Goal: Transaction & Acquisition: Purchase product/service

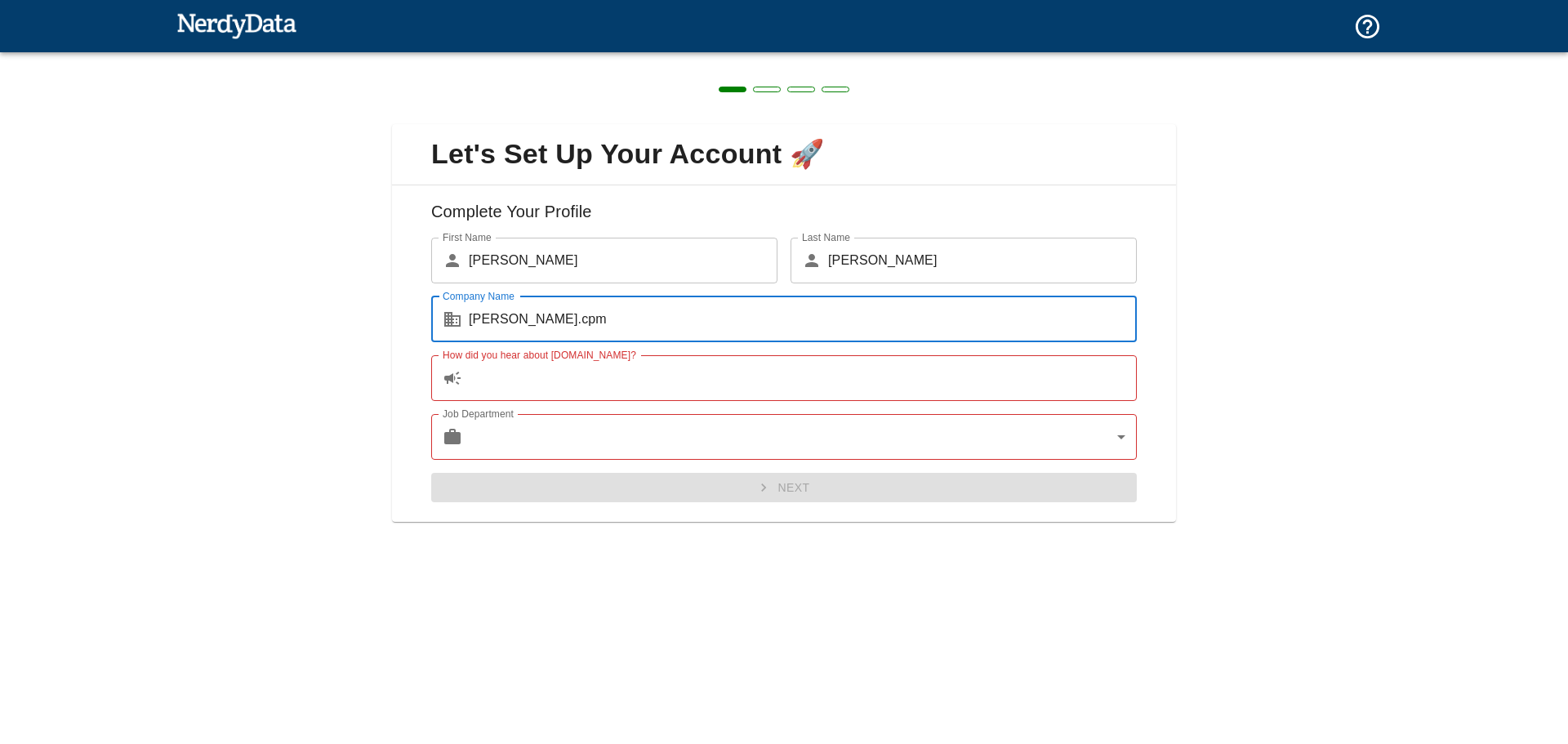
type input "[PERSON_NAME].cpm"
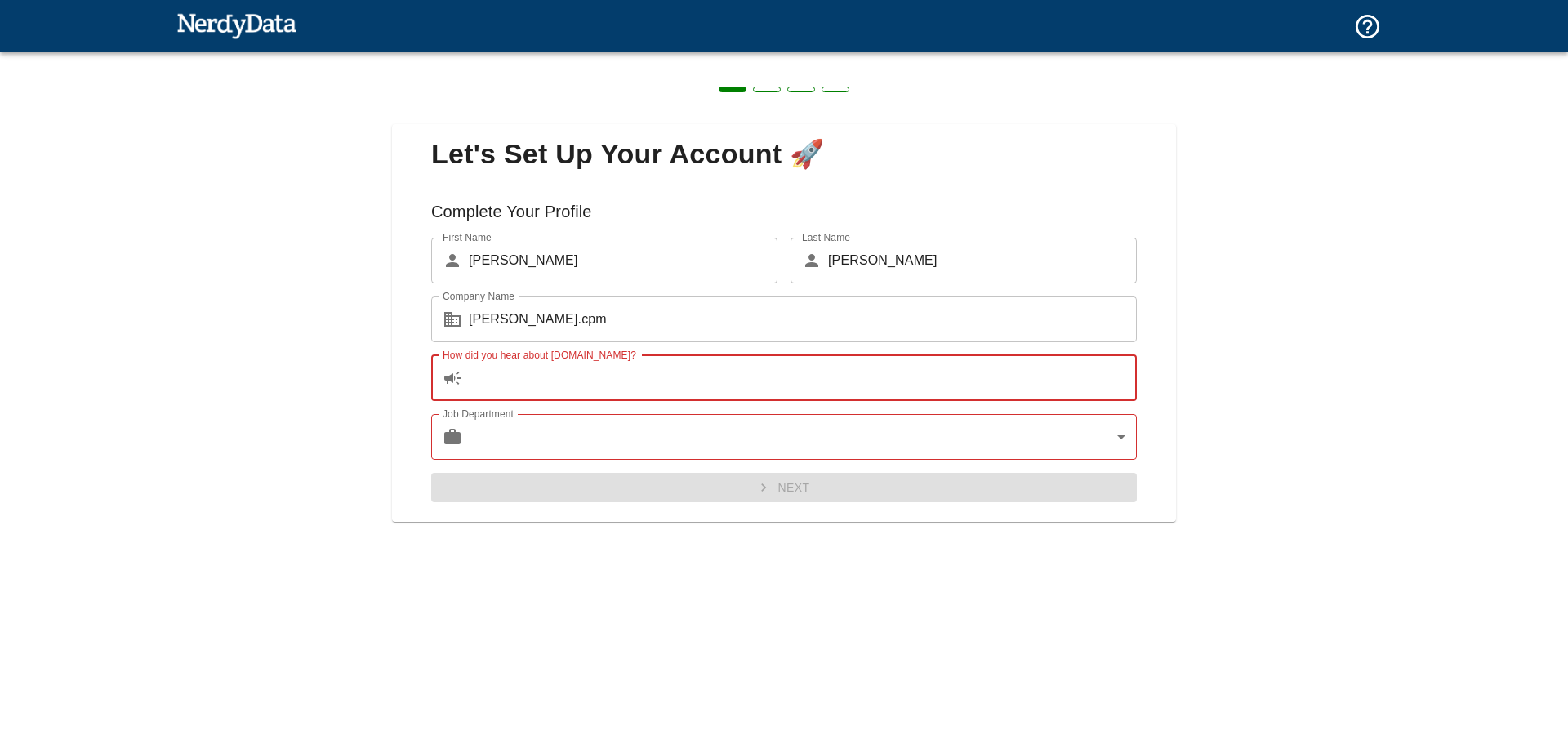
click at [568, 383] on input "How did you hear about [DOMAIN_NAME]?" at bounding box center [803, 378] width 669 height 46
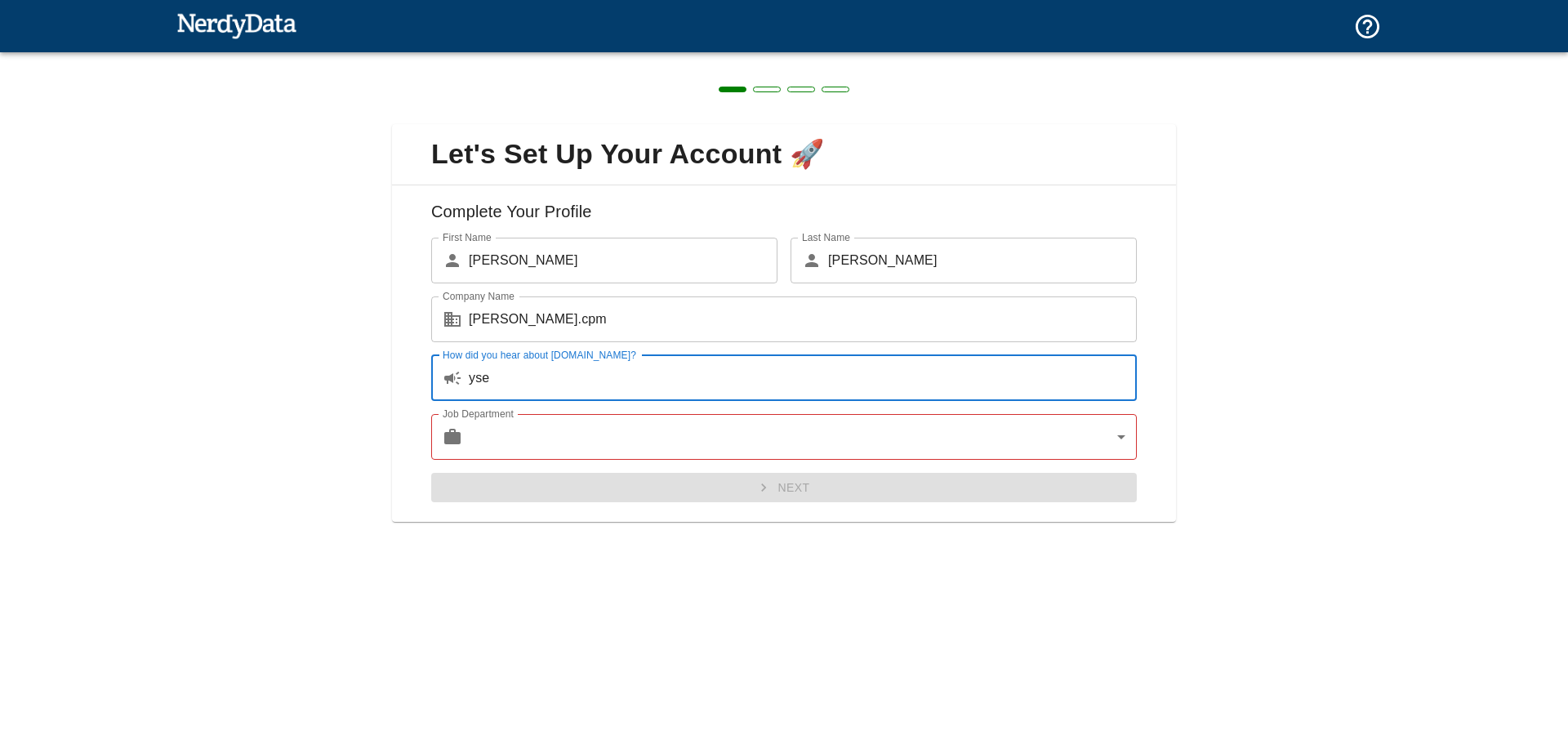
type input "yse"
click at [528, 57] on body "Technologies Domains Pricing Products Create a Report Create a list of websites…" at bounding box center [784, 29] width 1568 height 57
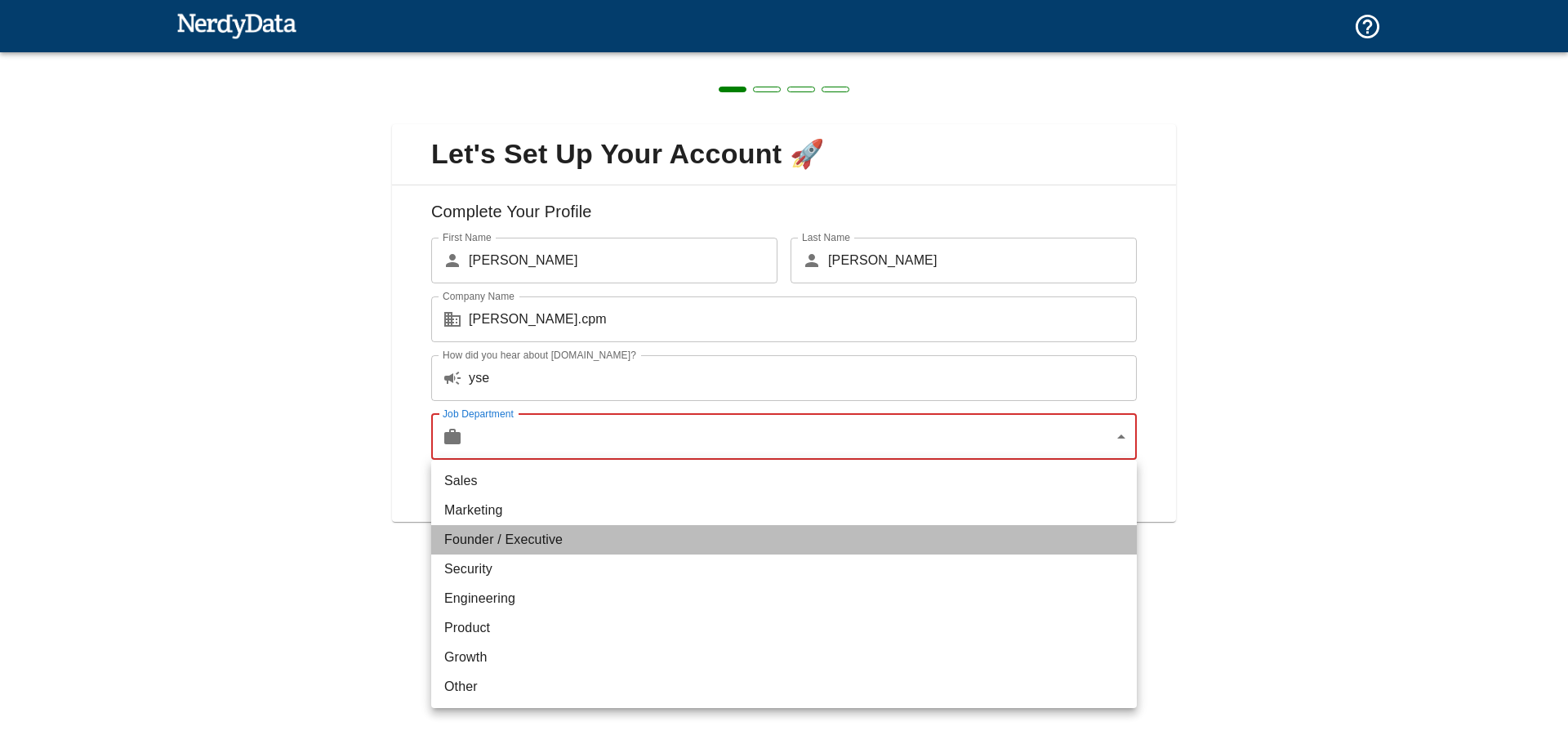
click at [559, 541] on li "Founder / Executive" at bounding box center [784, 540] width 706 height 30
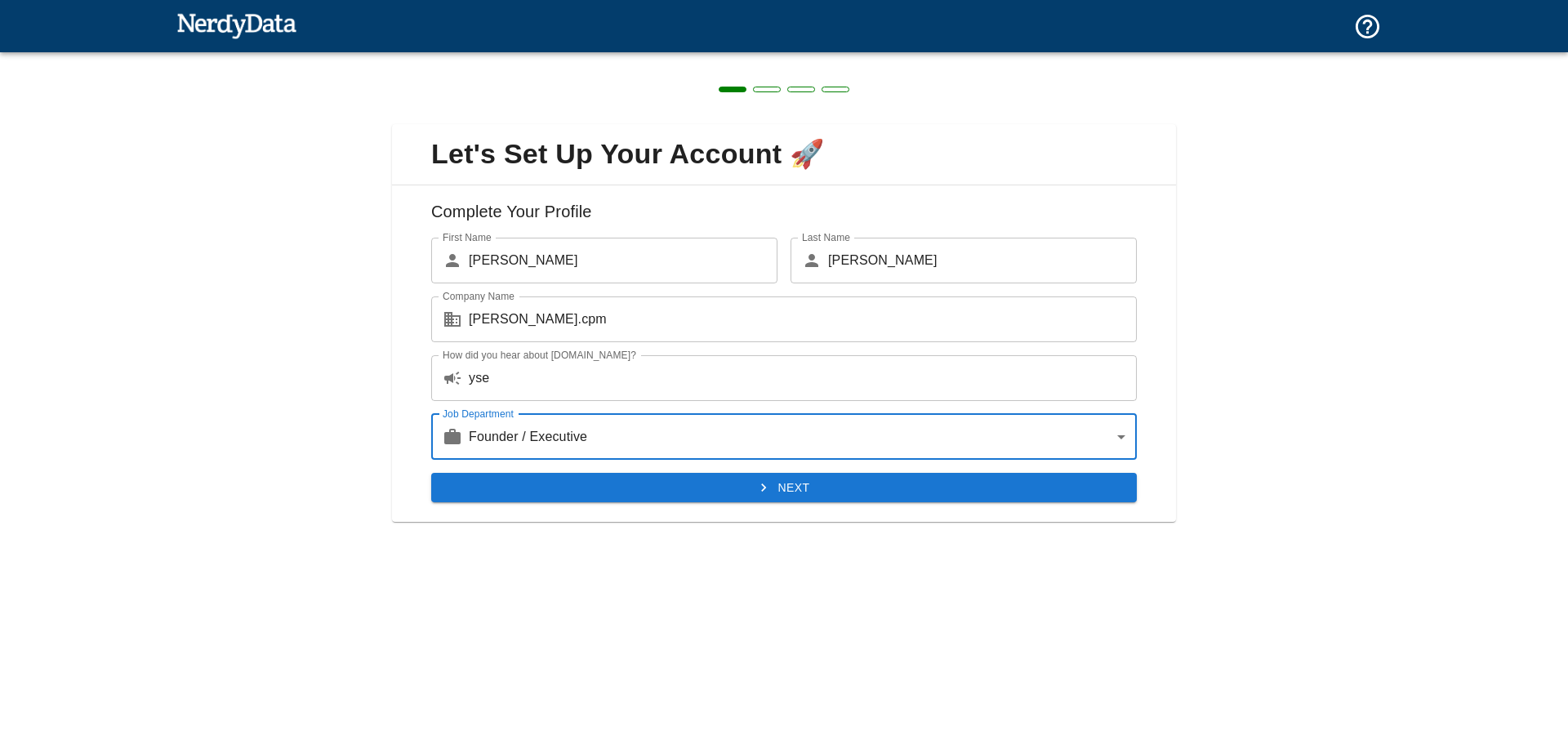
click at [620, 57] on body "Technologies Domains Pricing Products Create a Report Create a list of websites…" at bounding box center [784, 29] width 1568 height 57
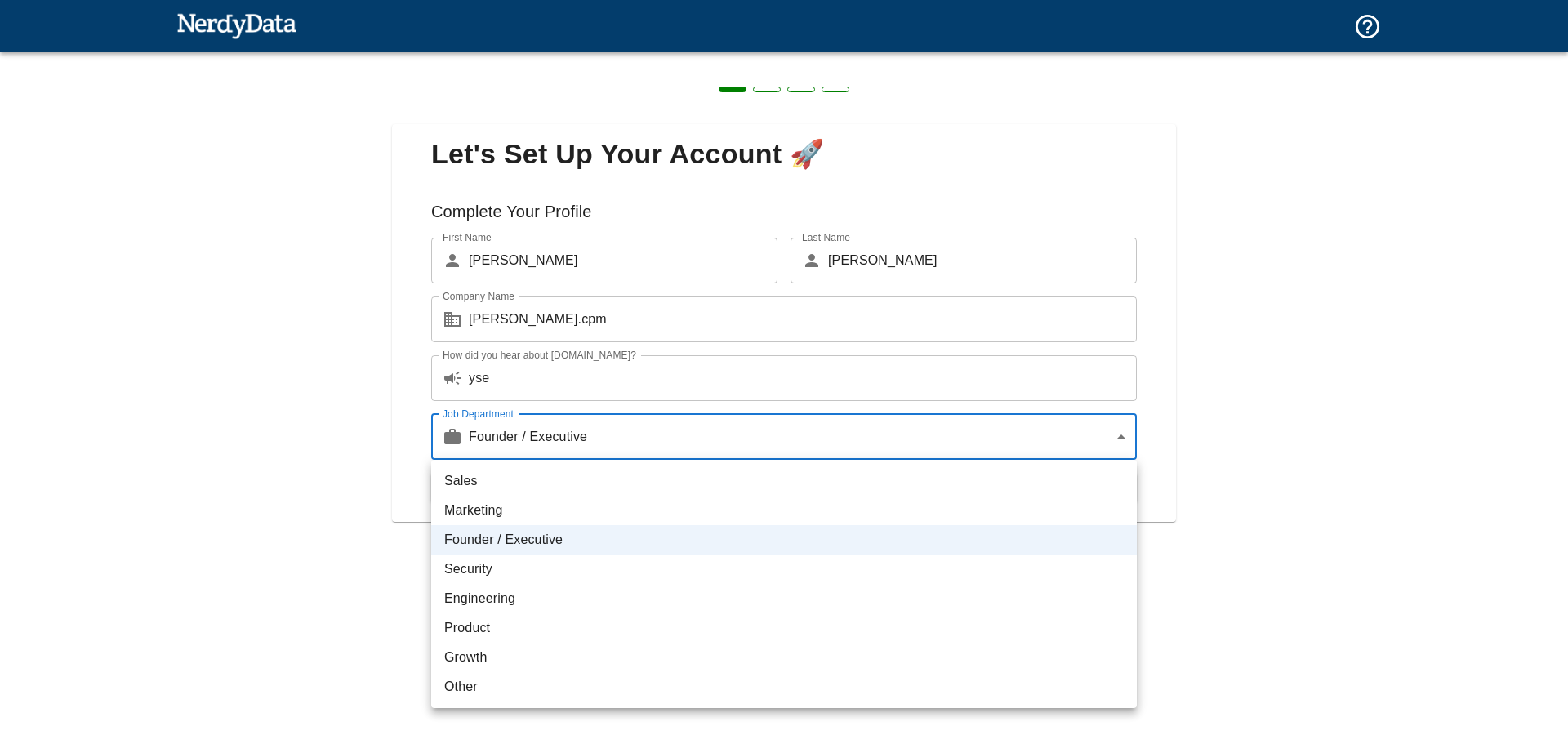
click at [571, 521] on li "Marketing" at bounding box center [784, 510] width 706 height 30
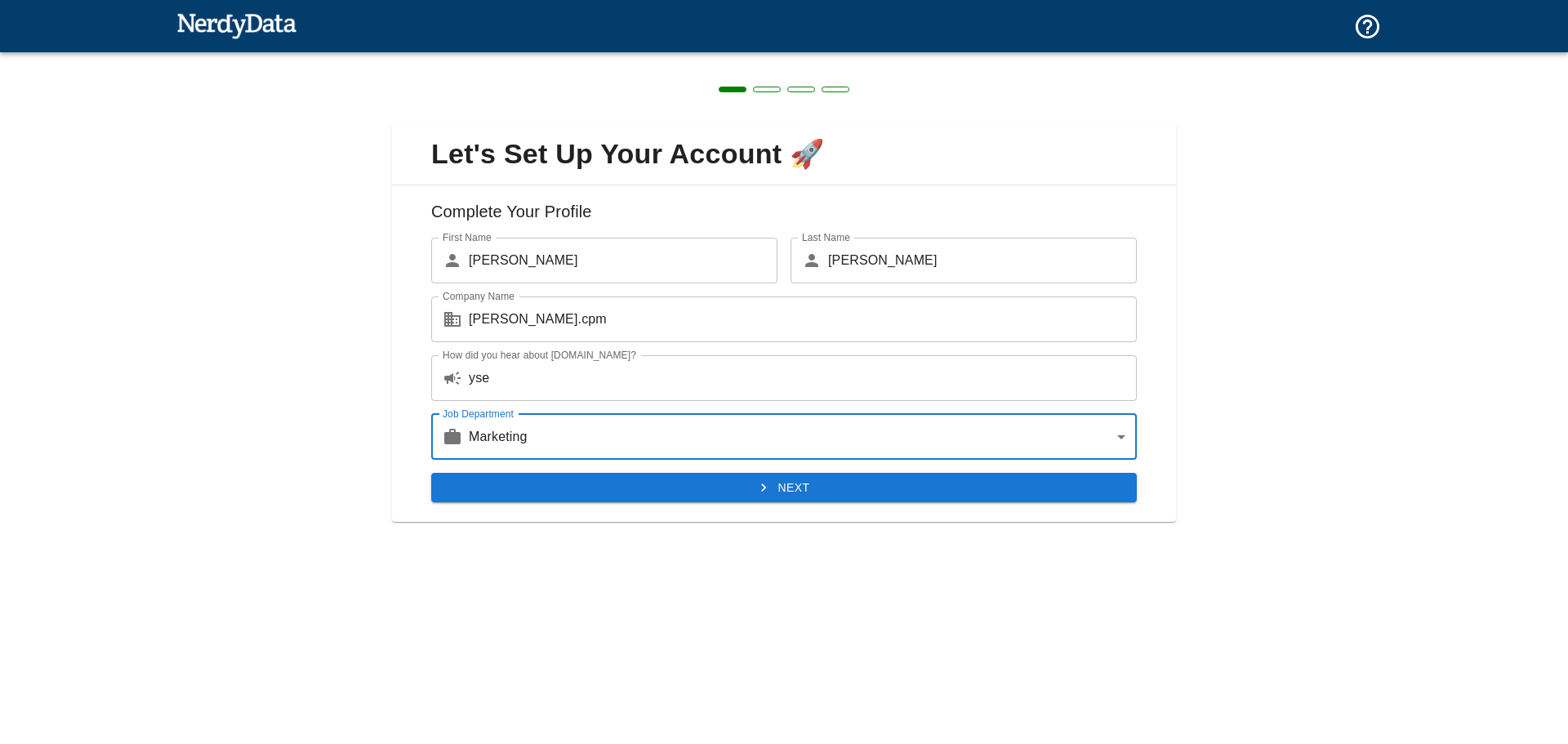
type input "marketing"
click at [678, 488] on button "Next" at bounding box center [784, 488] width 706 height 30
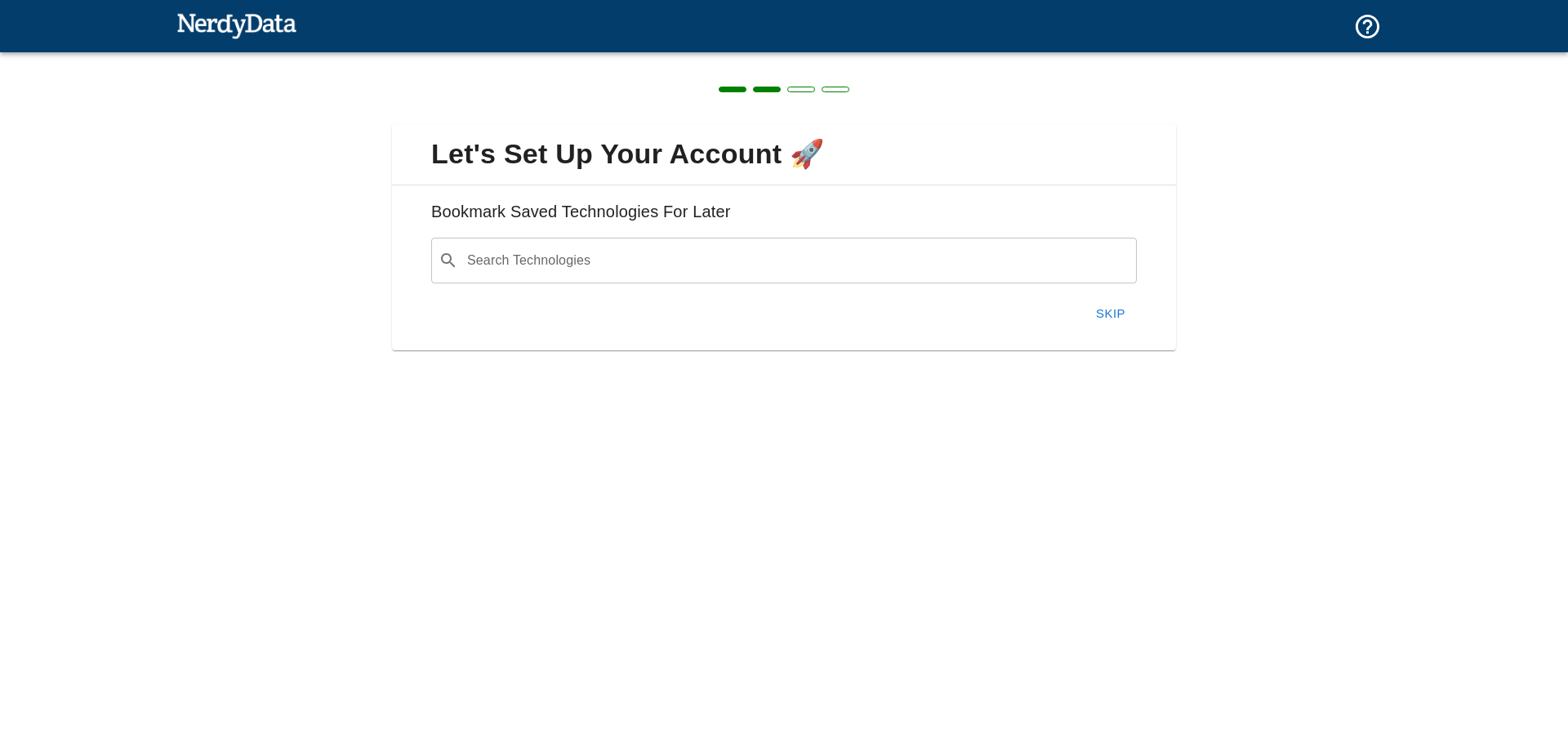
click at [1131, 324] on button "Skip" at bounding box center [1110, 313] width 52 height 35
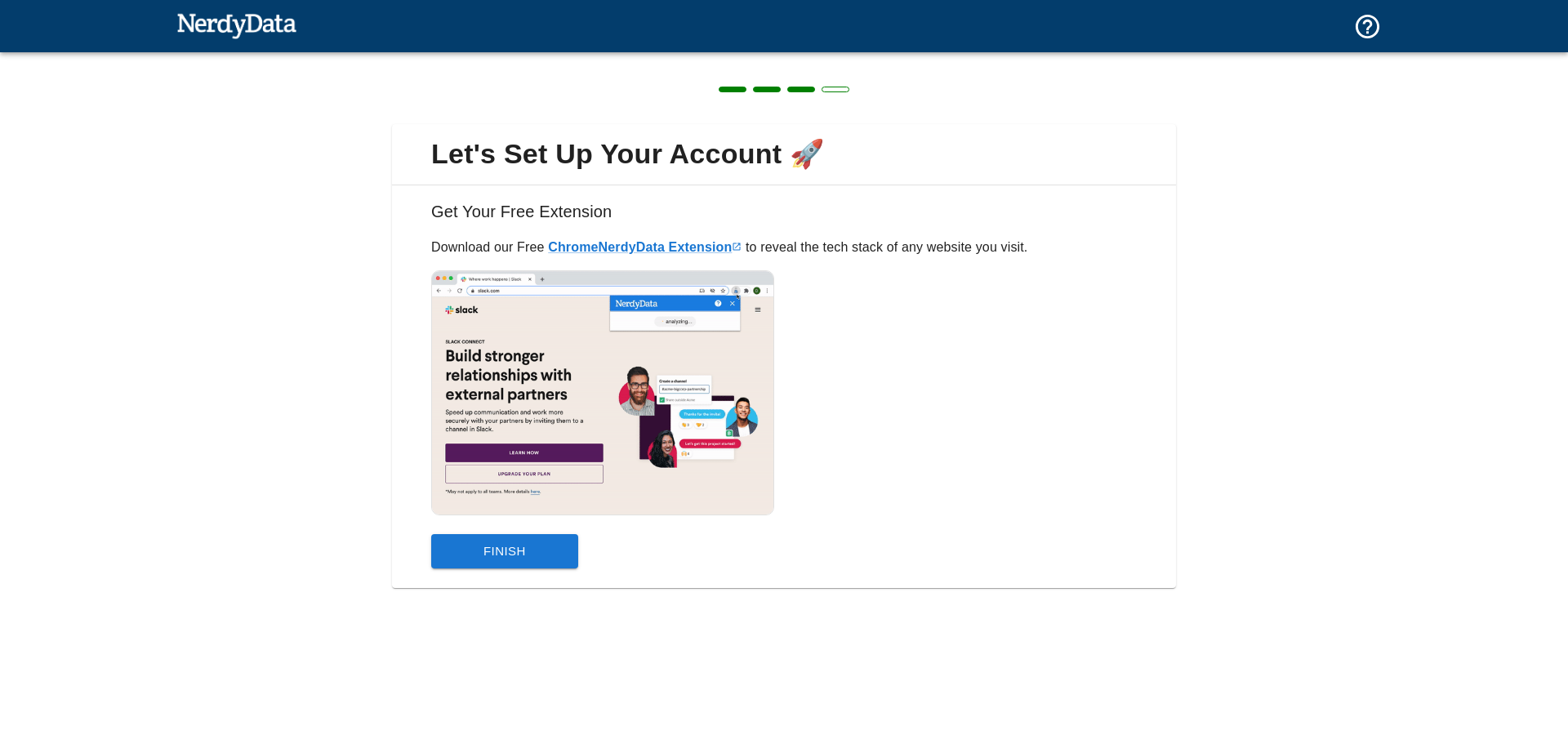
click at [520, 544] on button "Finish" at bounding box center [504, 551] width 147 height 35
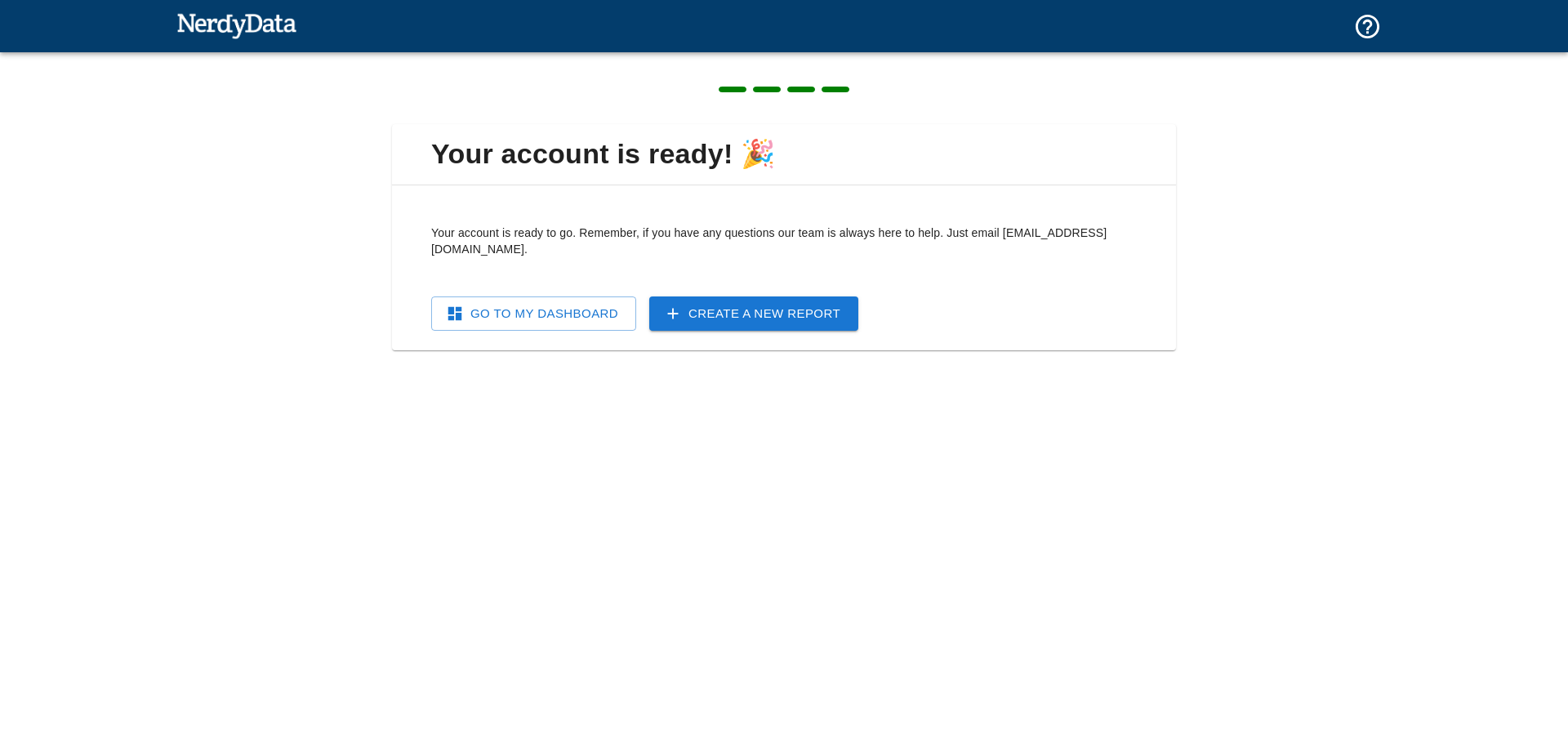
click at [561, 296] on link "Go To My Dashboard" at bounding box center [534, 313] width 205 height 35
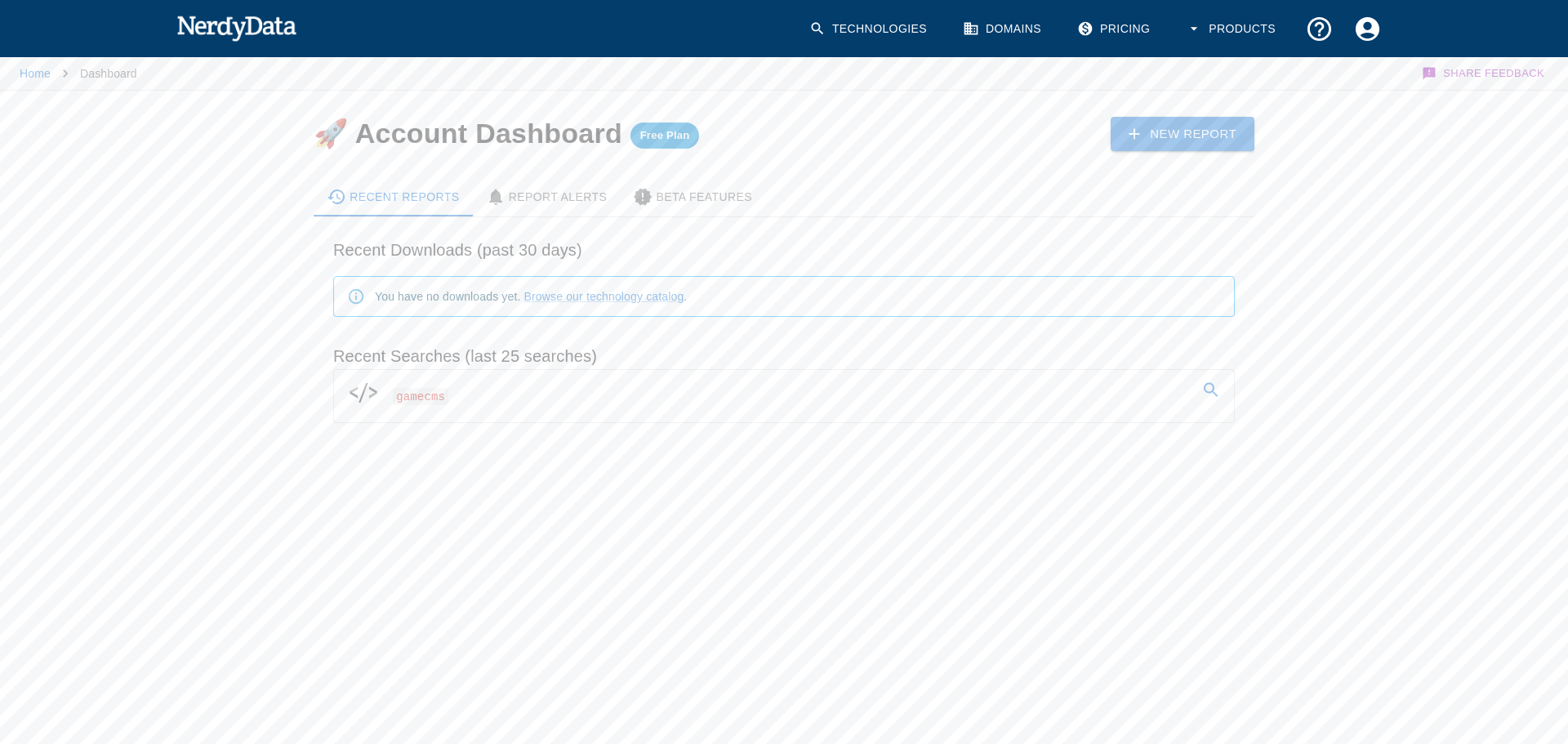
click at [425, 392] on span "gamecms" at bounding box center [420, 397] width 56 height 17
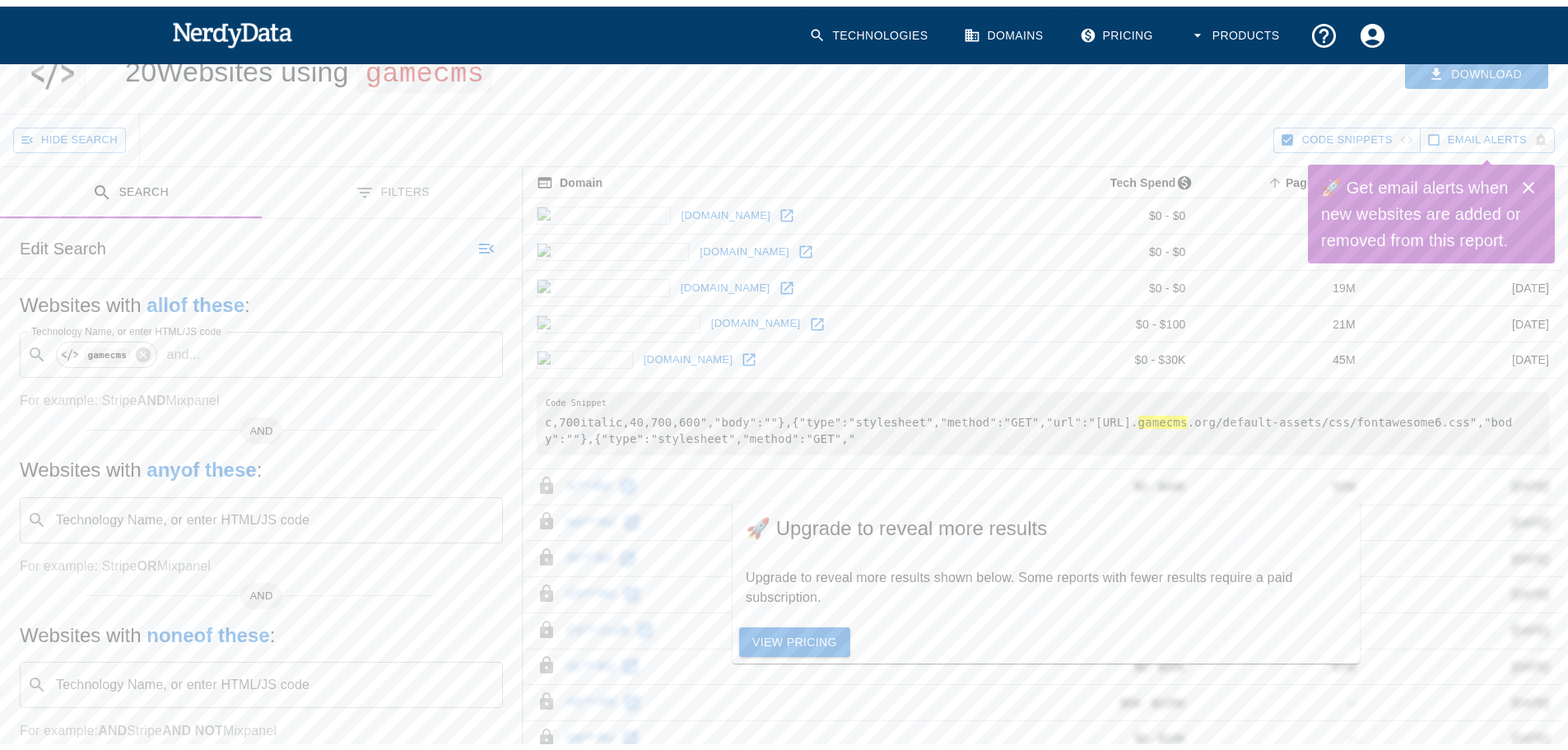
scroll to position [99, 0]
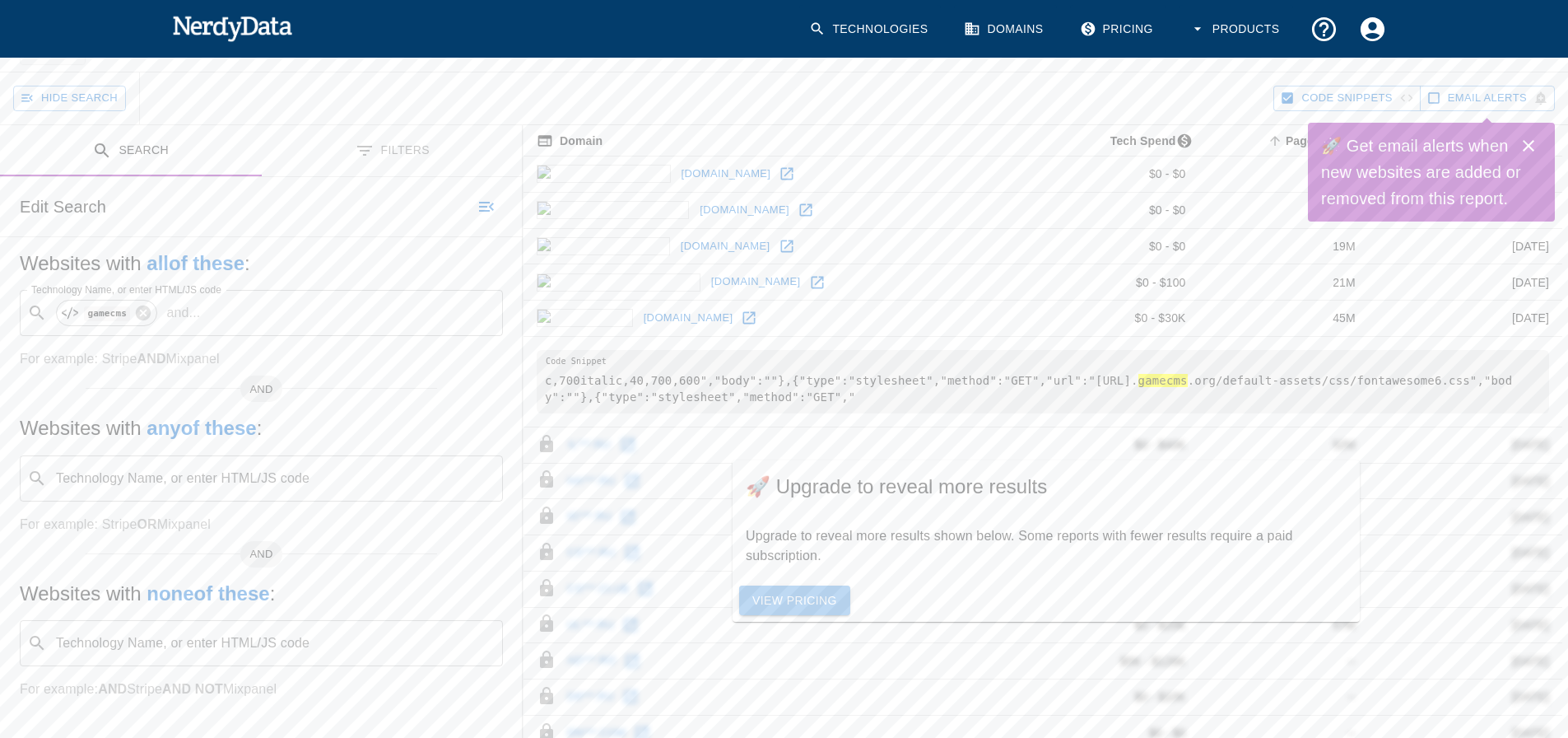
click at [787, 593] on link "View Pricing" at bounding box center [794, 601] width 111 height 31
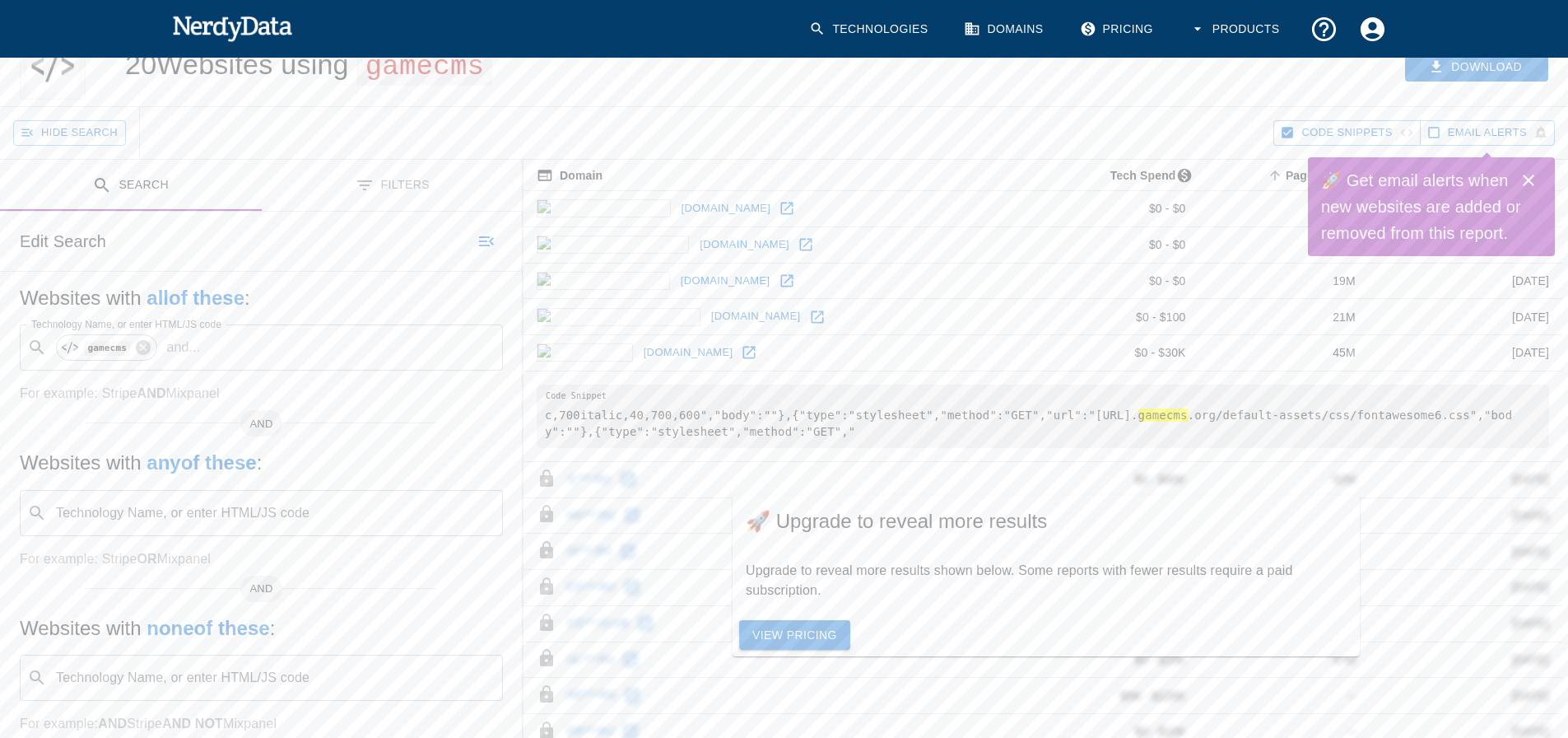
scroll to position [99, 0]
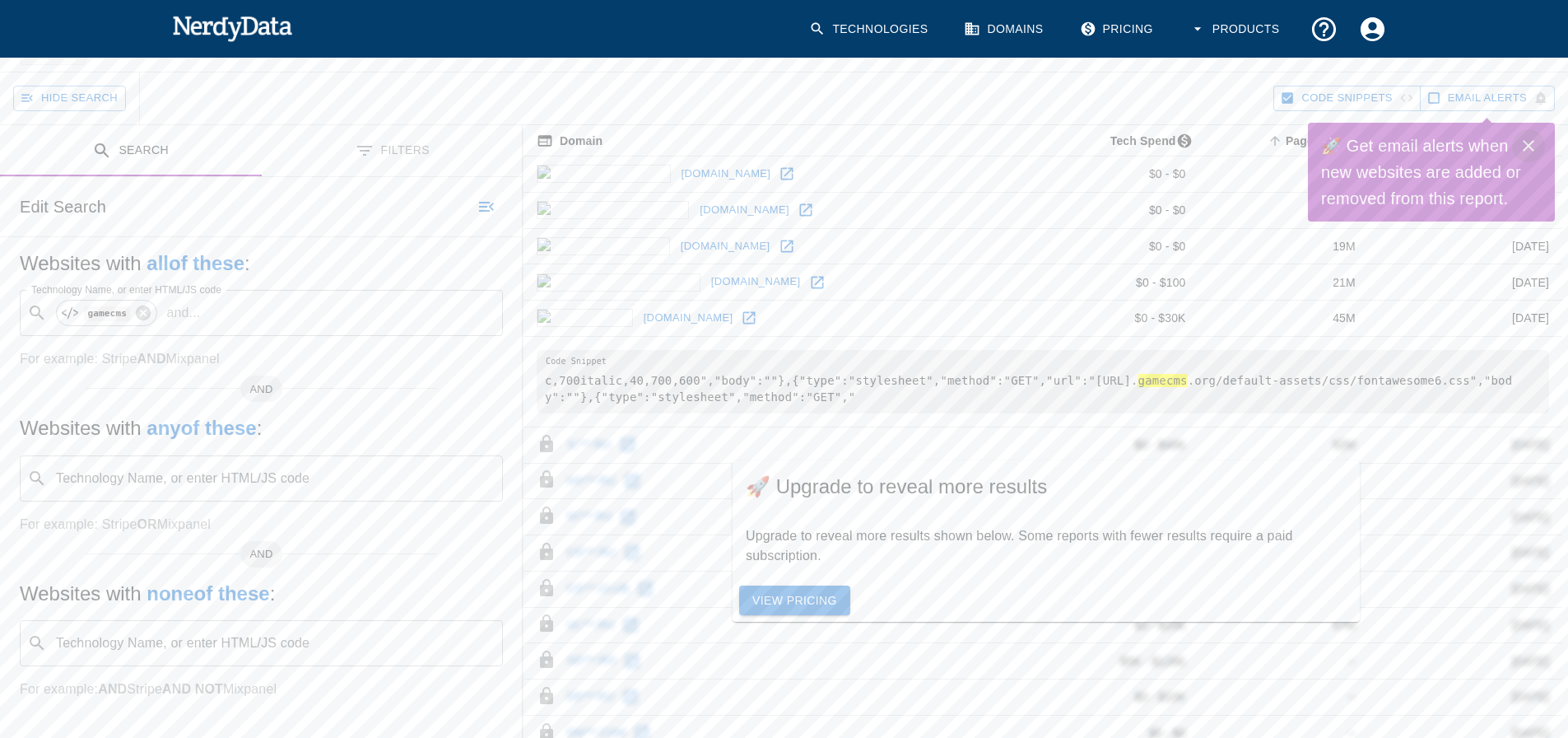
click at [1536, 141] on icon "Close" at bounding box center [1529, 145] width 20 height 20
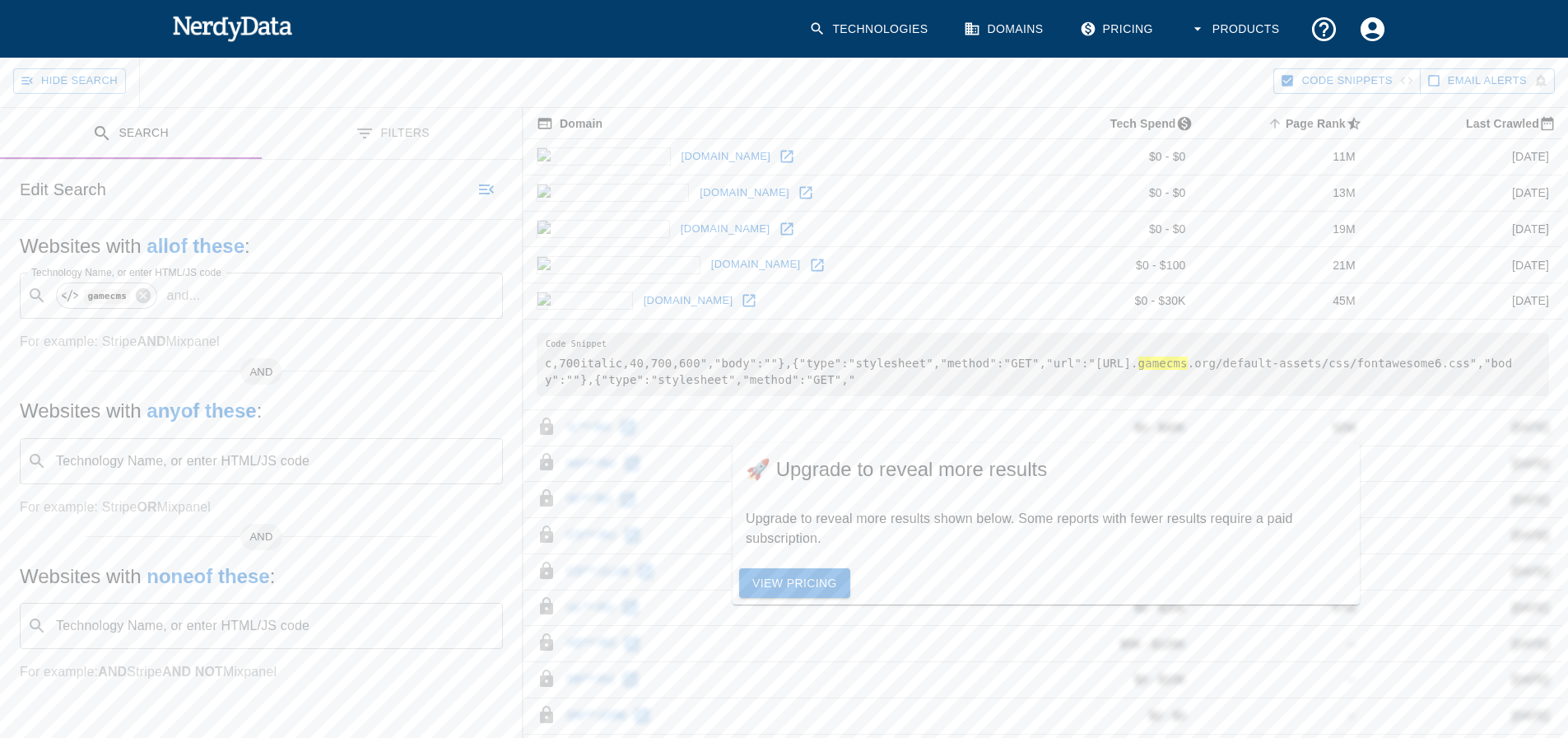
scroll to position [0, 0]
